Goal: Transaction & Acquisition: Purchase product/service

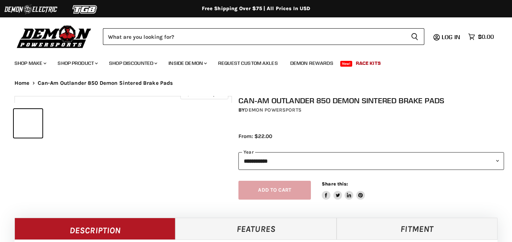
select select "******"
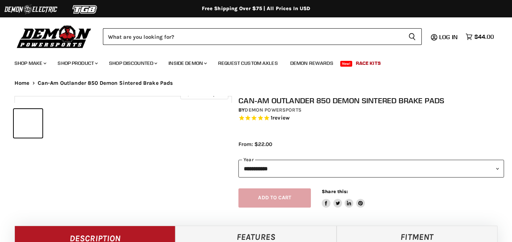
select select "******"
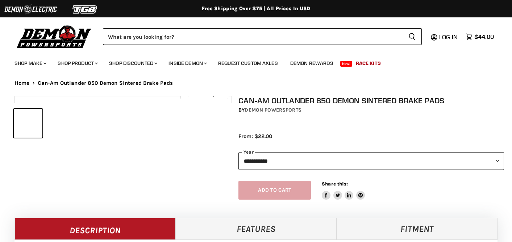
select select "******"
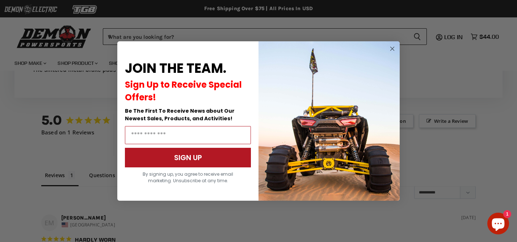
scroll to position [484, 0]
